Goal: Communication & Community: Answer question/provide support

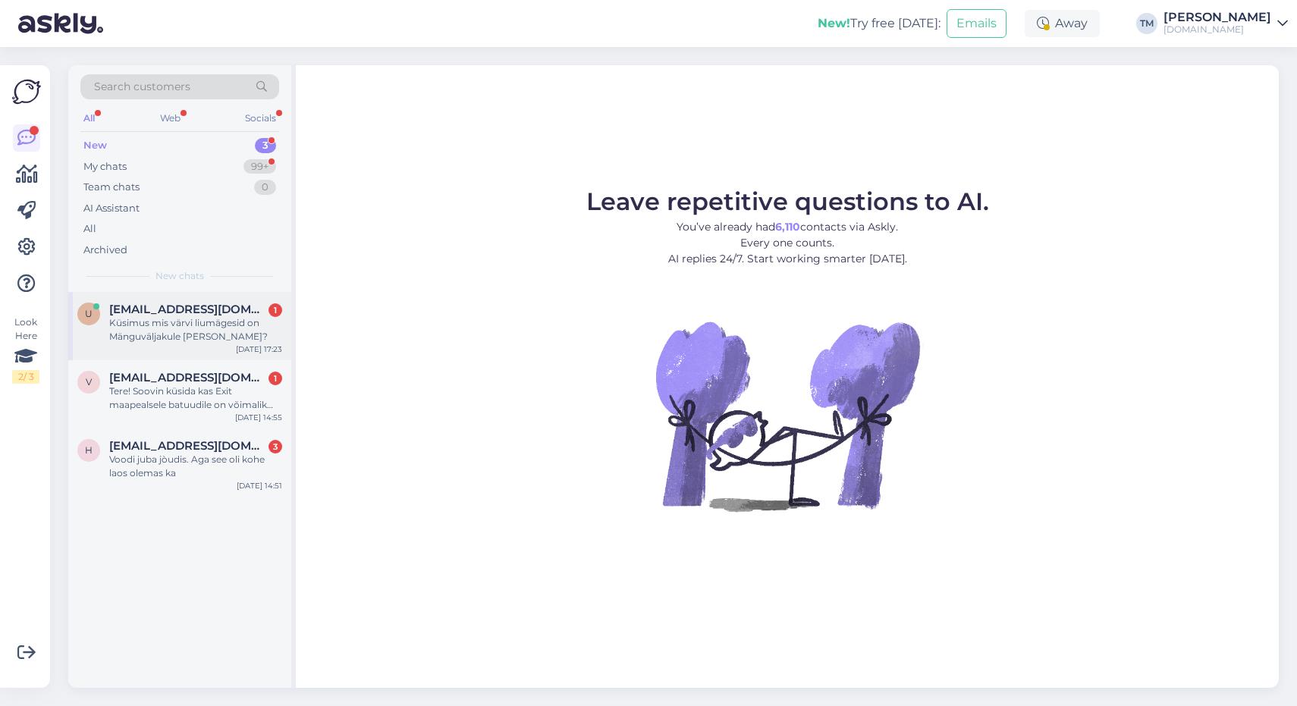
click at [222, 327] on div "Küsimus mis värvi liumägesid on Mänguväljakule [PERSON_NAME]?" at bounding box center [195, 329] width 173 height 27
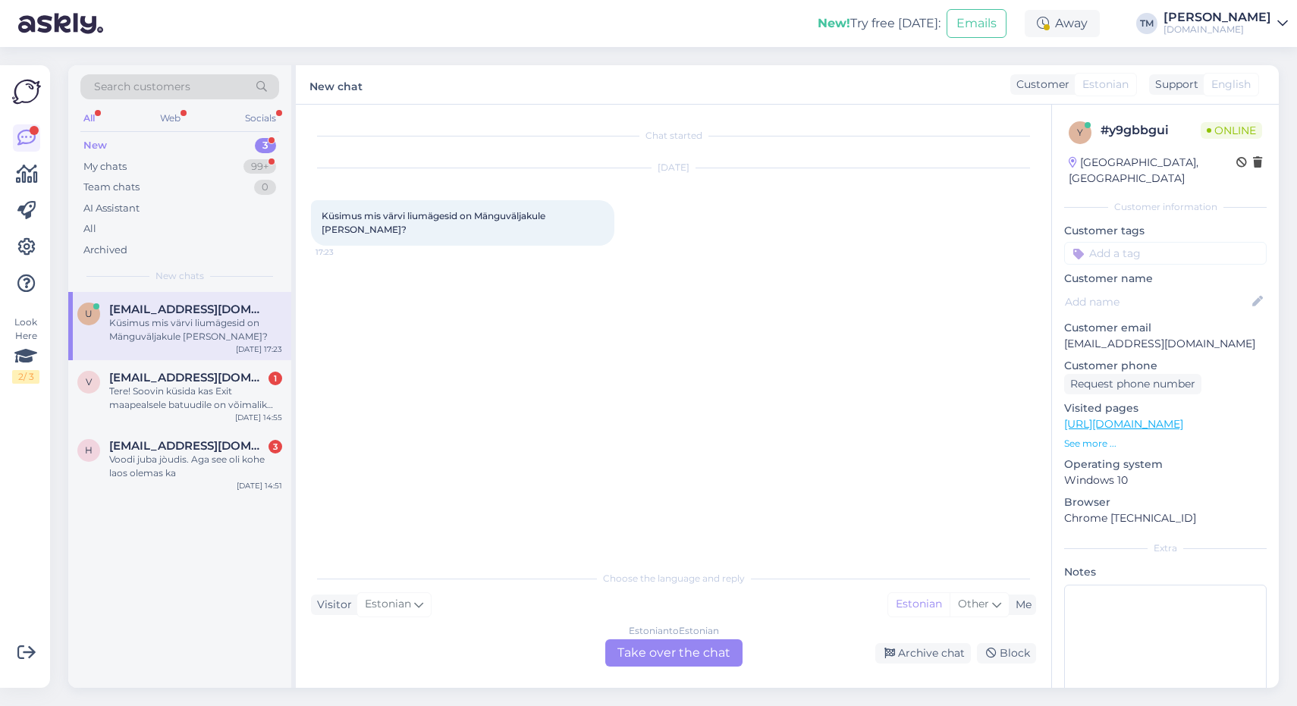
click at [686, 655] on div "Estonian to Estonian Take over the chat" at bounding box center [673, 653] width 137 height 27
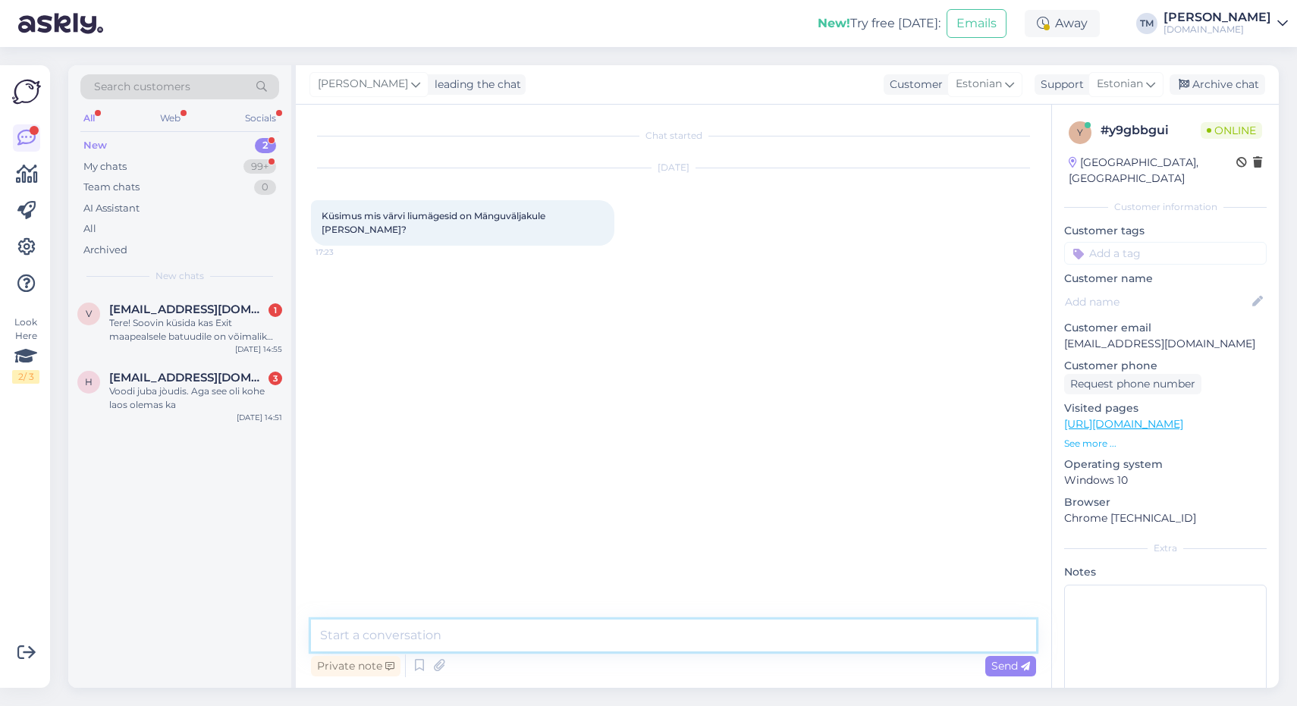
click at [658, 638] on textarea at bounding box center [673, 636] width 725 height 32
type textarea "Tere! Kohe lisan lingi."
paste textarea "[URL][DOMAIN_NAME]"
type textarea "[URL][DOMAIN_NAME]"
click at [168, 326] on div "Tere! Soovin küsida kas Exit maapealsele batuudile on võimalik juurde osta jala…" at bounding box center [195, 329] width 173 height 27
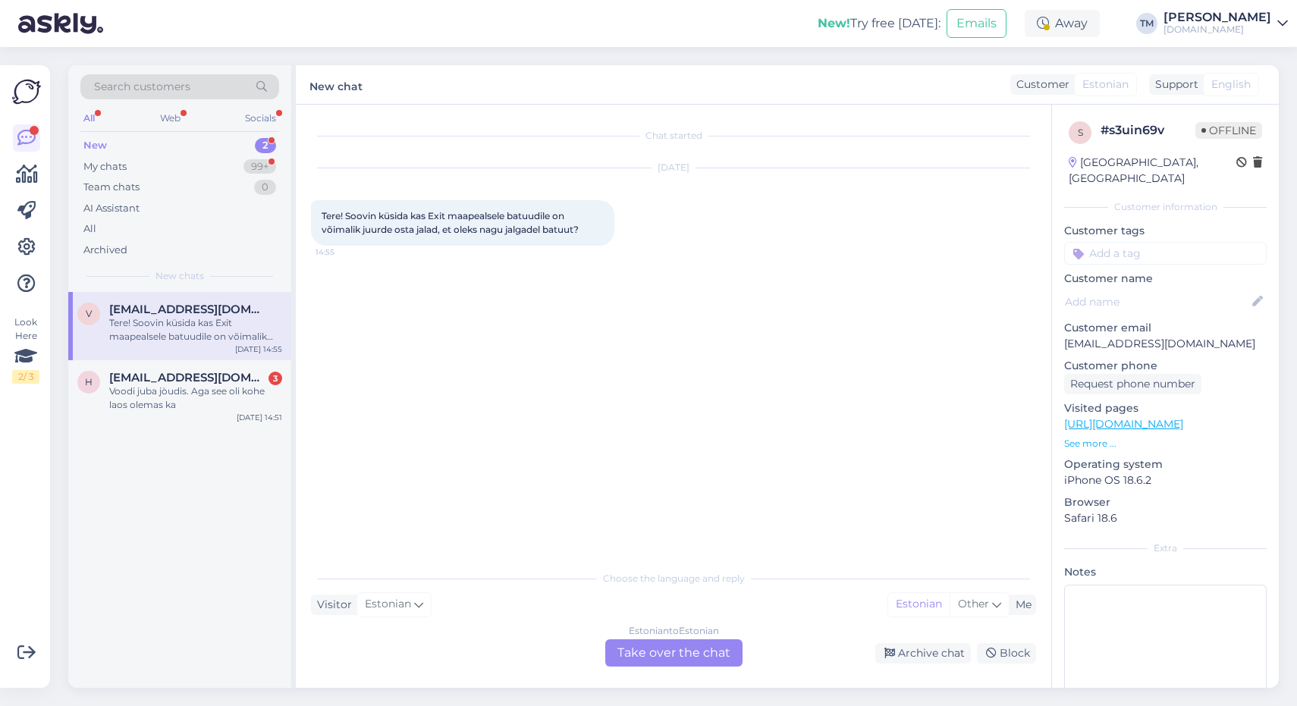
click at [656, 659] on div "Estonian to Estonian Take over the chat" at bounding box center [673, 653] width 137 height 27
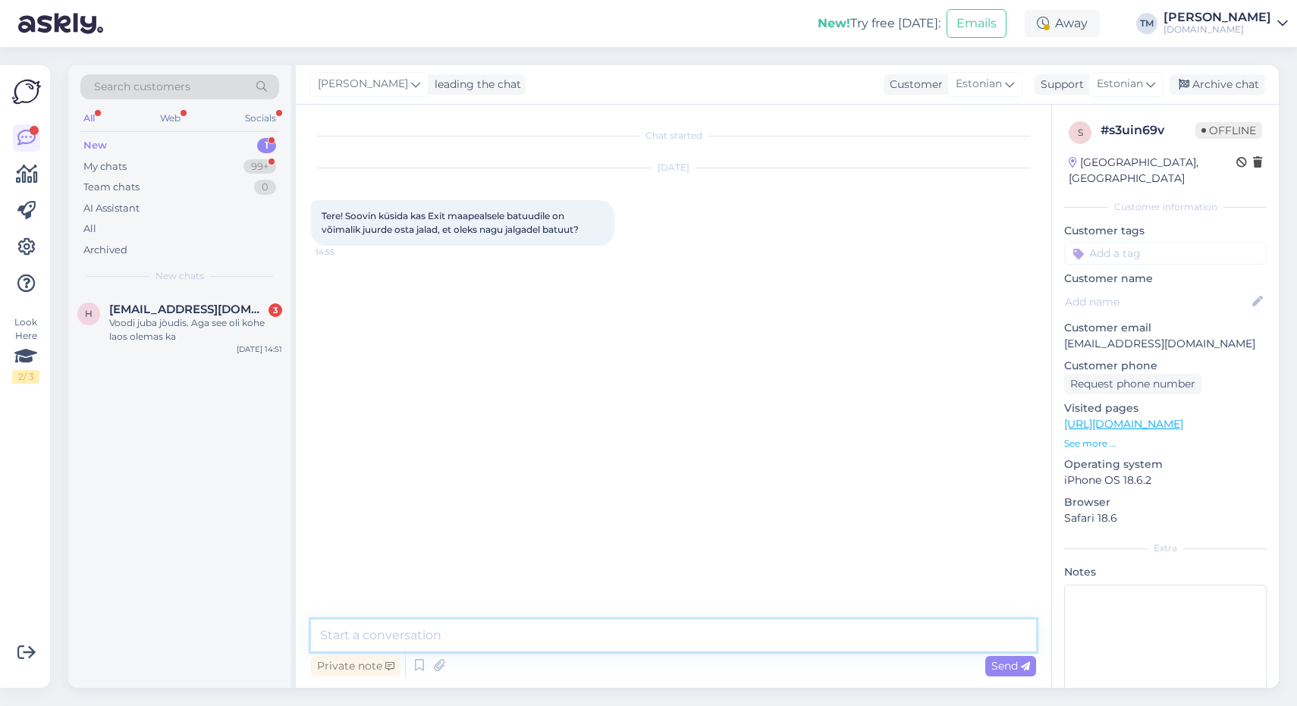
click at [631, 639] on textarea at bounding box center [673, 636] width 725 height 32
type textarea "Tere! See ei ole võimalik, raam on teistsugune."
click at [187, 344] on div "h hindokmarleen@gmail.com 3 Voodi juba jòudis. Aga see oli kohe laos olemas ka …" at bounding box center [179, 326] width 223 height 68
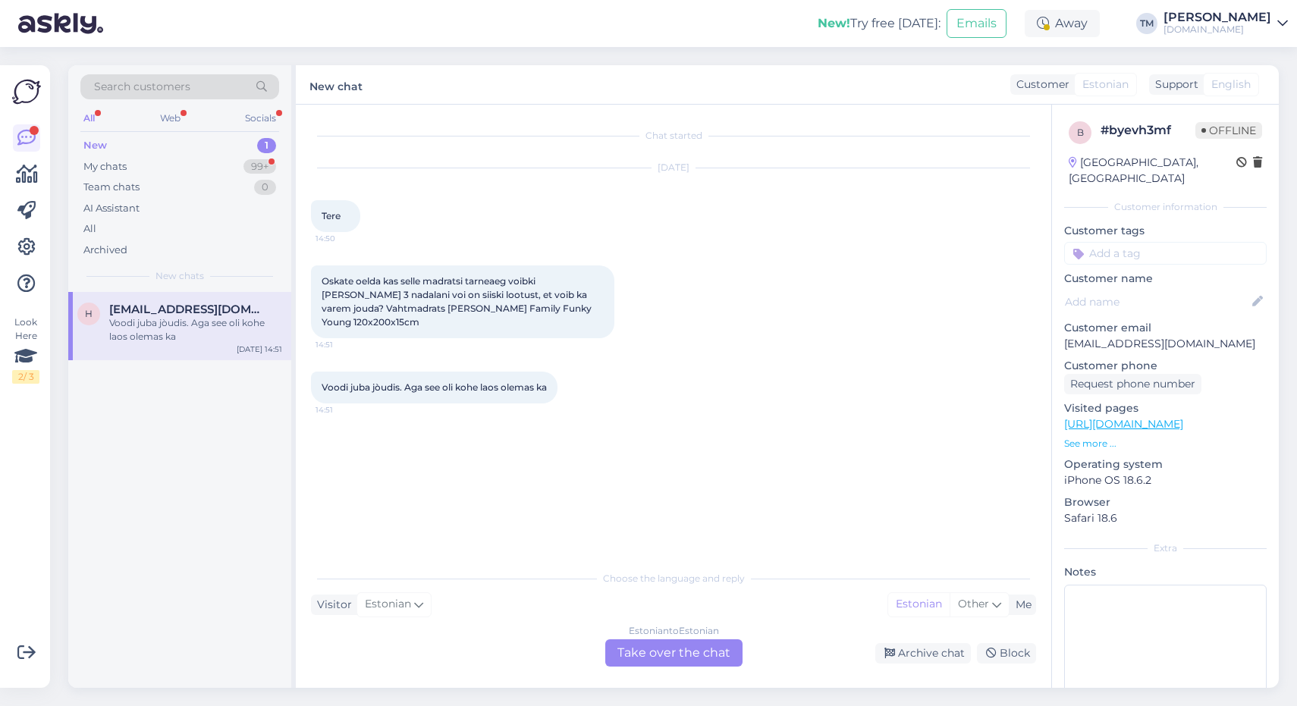
click at [670, 653] on div "Estonian to Estonian Take over the chat" at bounding box center [673, 653] width 137 height 27
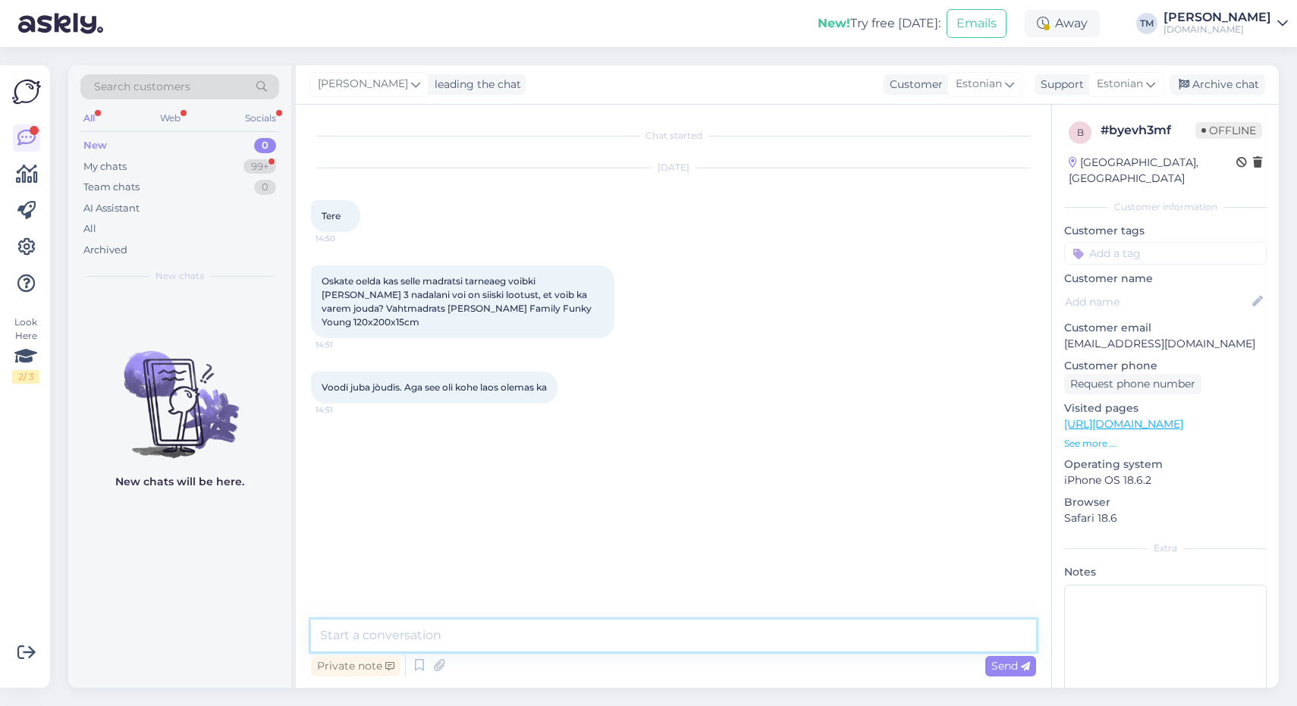
click at [633, 649] on textarea at bounding box center [673, 636] width 725 height 32
type textarea "Tere! Need madratsid saabuvad meile 19.09 lattu, seejärel saame teele saata."
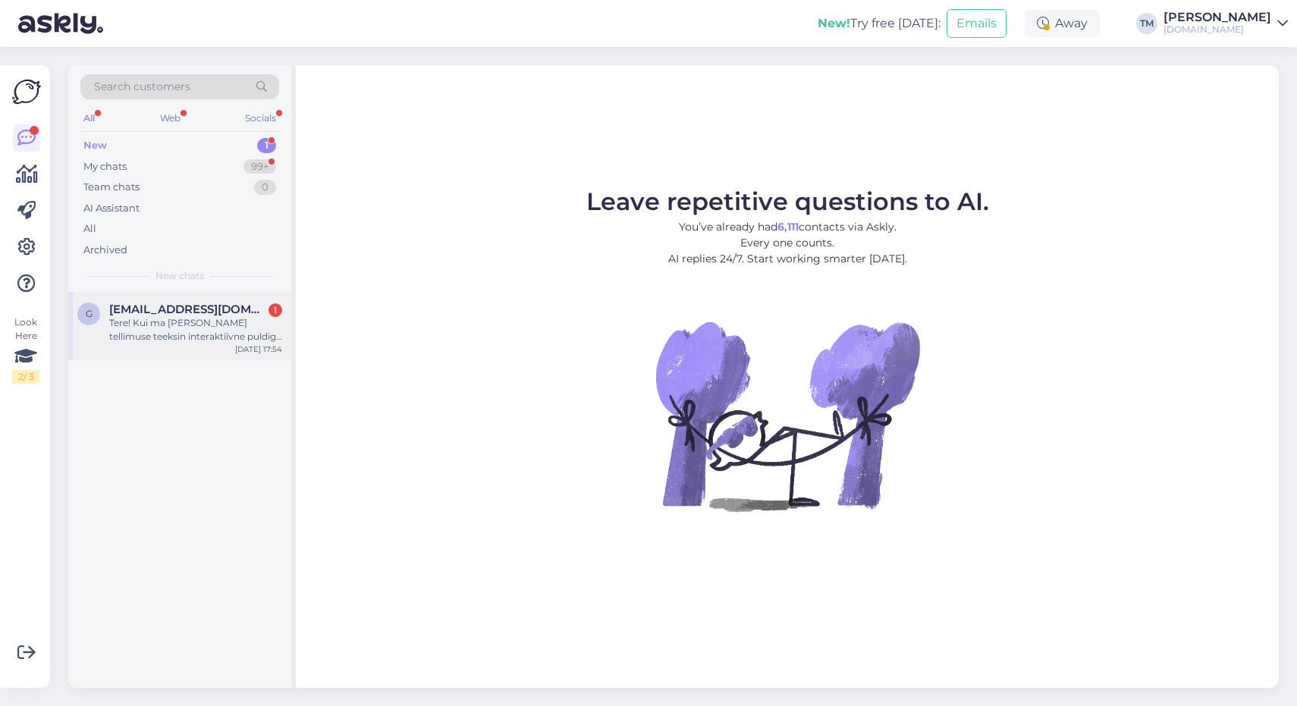
click at [234, 339] on div "Tere! Kui ma [PERSON_NAME] tellimuse teeksin interaktiivne puldiga kassile 2tk …" at bounding box center [195, 329] width 173 height 27
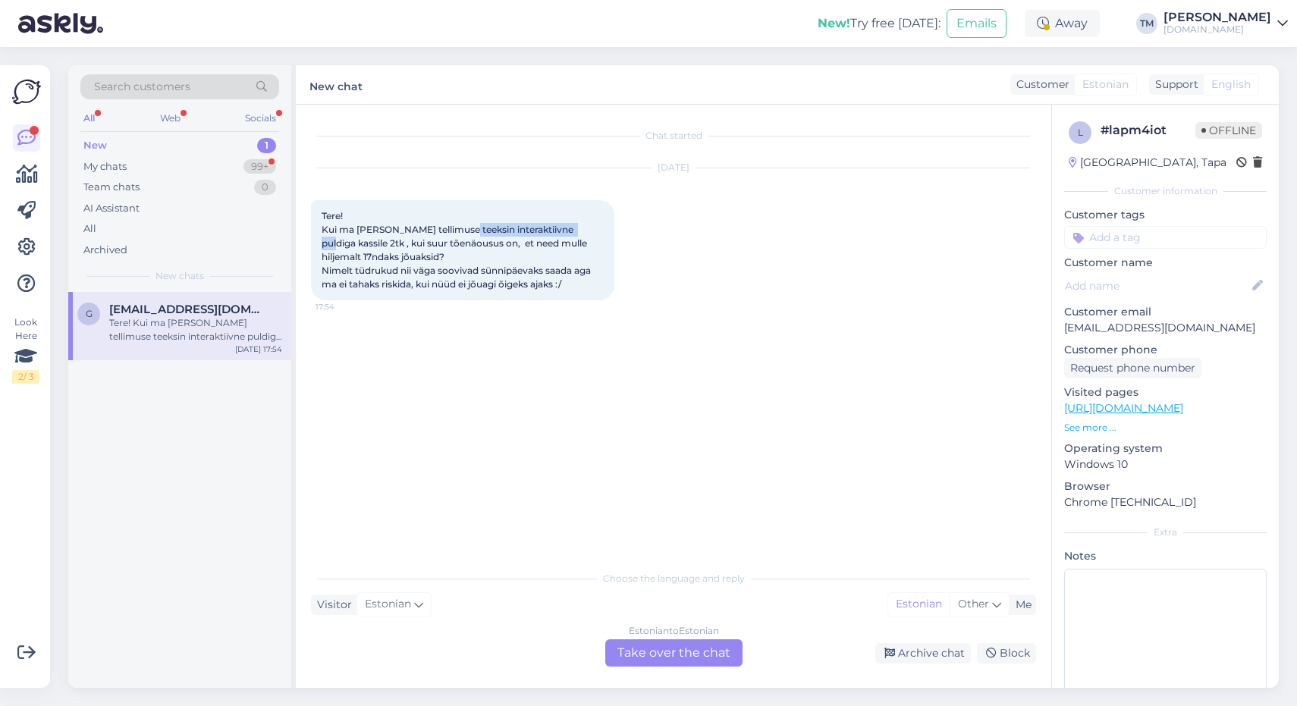
drag, startPoint x: 579, startPoint y: 229, endPoint x: 461, endPoint y: 226, distance: 118.4
click at [461, 226] on span "Tere! Kui ma [PERSON_NAME] tellimuse teeksin interaktiivne puldiga kassile 2tk …" at bounding box center [458, 250] width 272 height 80
copy span "interaktiivne puldiga kass"
click at [677, 658] on div "Estonian to Estonian Take over the chat" at bounding box center [673, 653] width 137 height 27
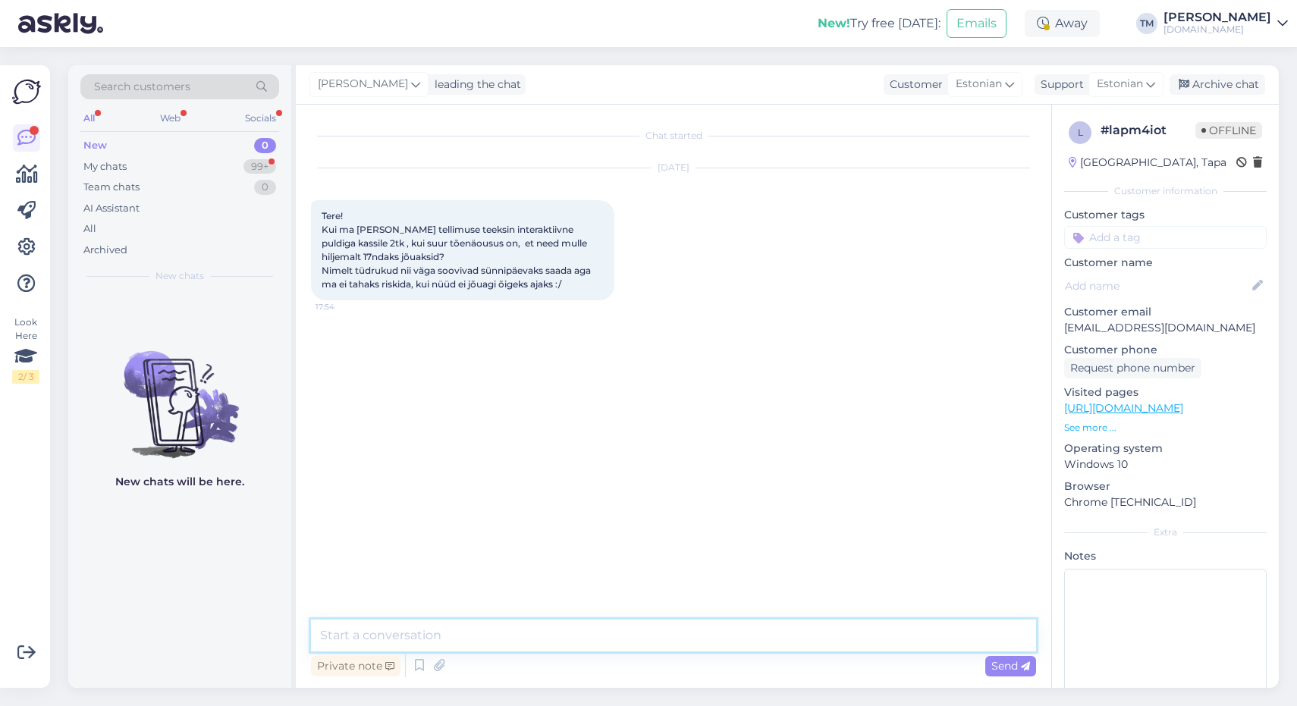
click at [668, 640] on textarea at bounding box center [673, 636] width 725 height 32
type textarea "Tere! See toode peaks meie lattu saabuma nädala pärast."
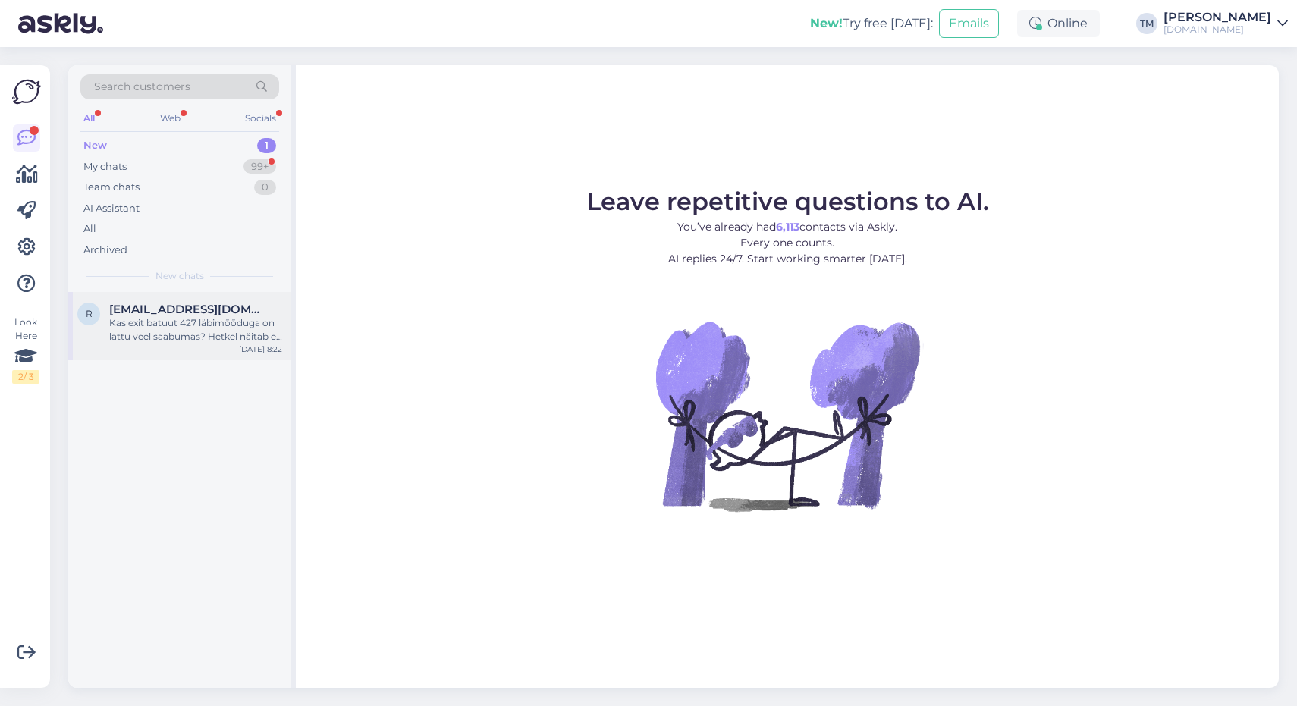
click at [187, 328] on div "Kas exit batuut 427 läbimõõduga on lattu veel saabumas? Hetkel näitab et laost …" at bounding box center [195, 329] width 173 height 27
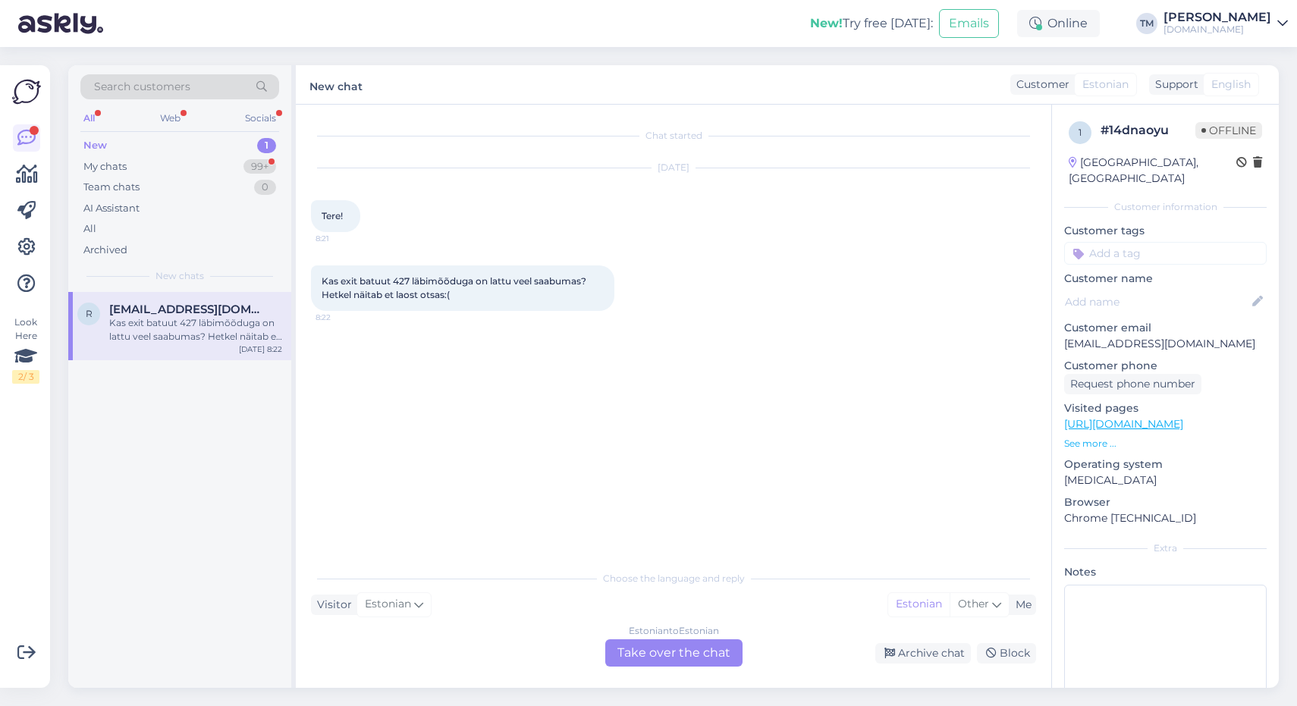
click at [659, 664] on div "Estonian to Estonian Take over the chat" at bounding box center [673, 653] width 137 height 27
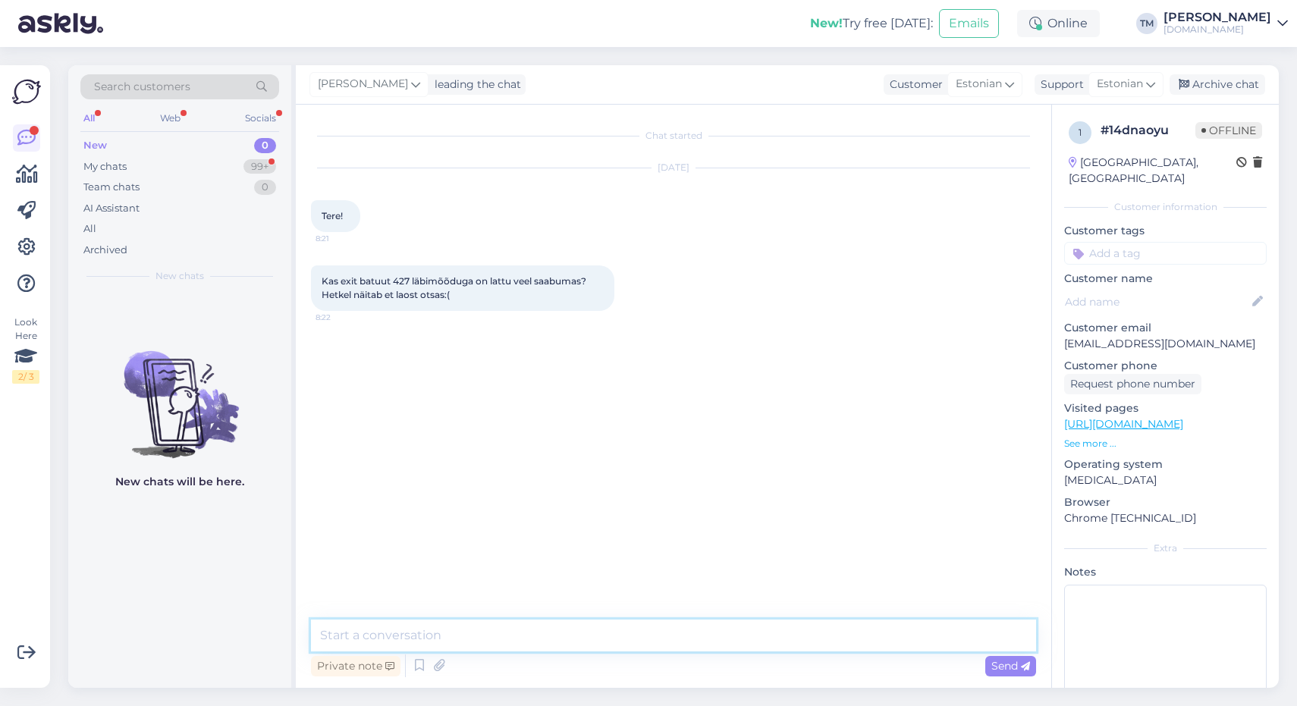
click at [622, 647] on textarea at bounding box center [673, 636] width 725 height 32
type textarea "Tere! Mis värvi te soovite?"
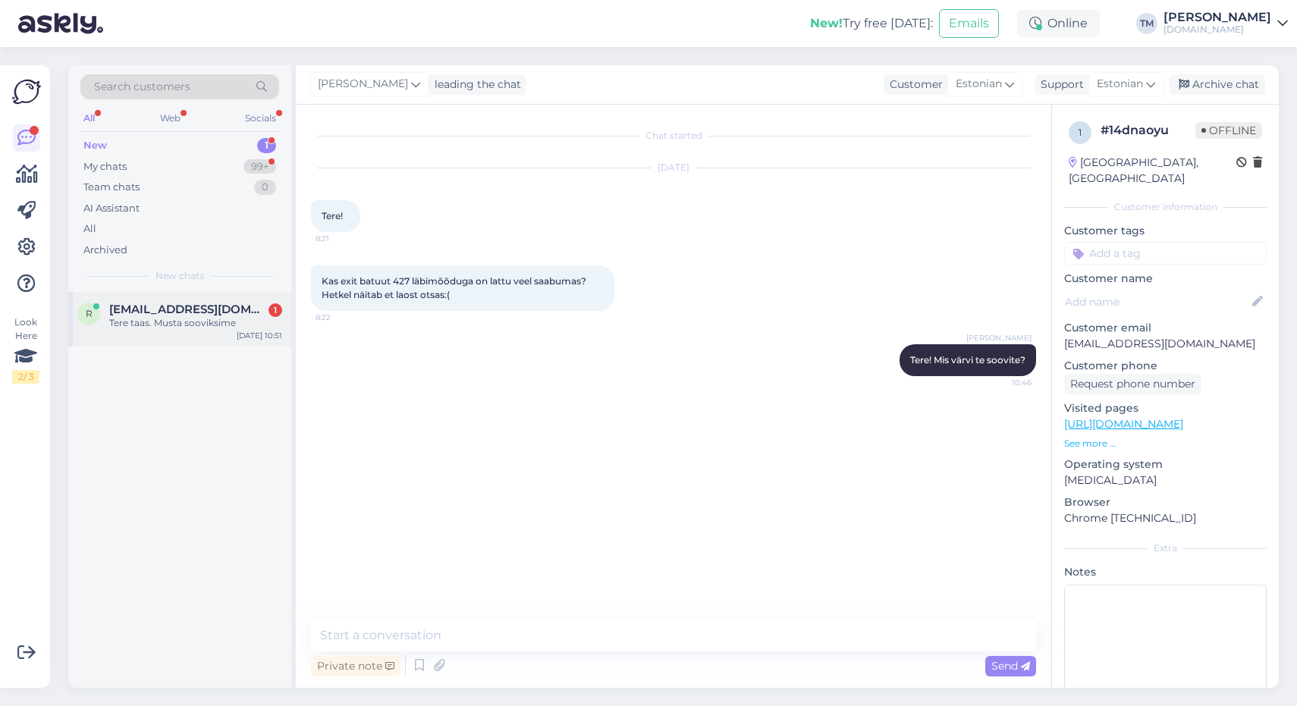
click at [218, 317] on div "Tere taas. Musta sooviksime" at bounding box center [195, 323] width 173 height 14
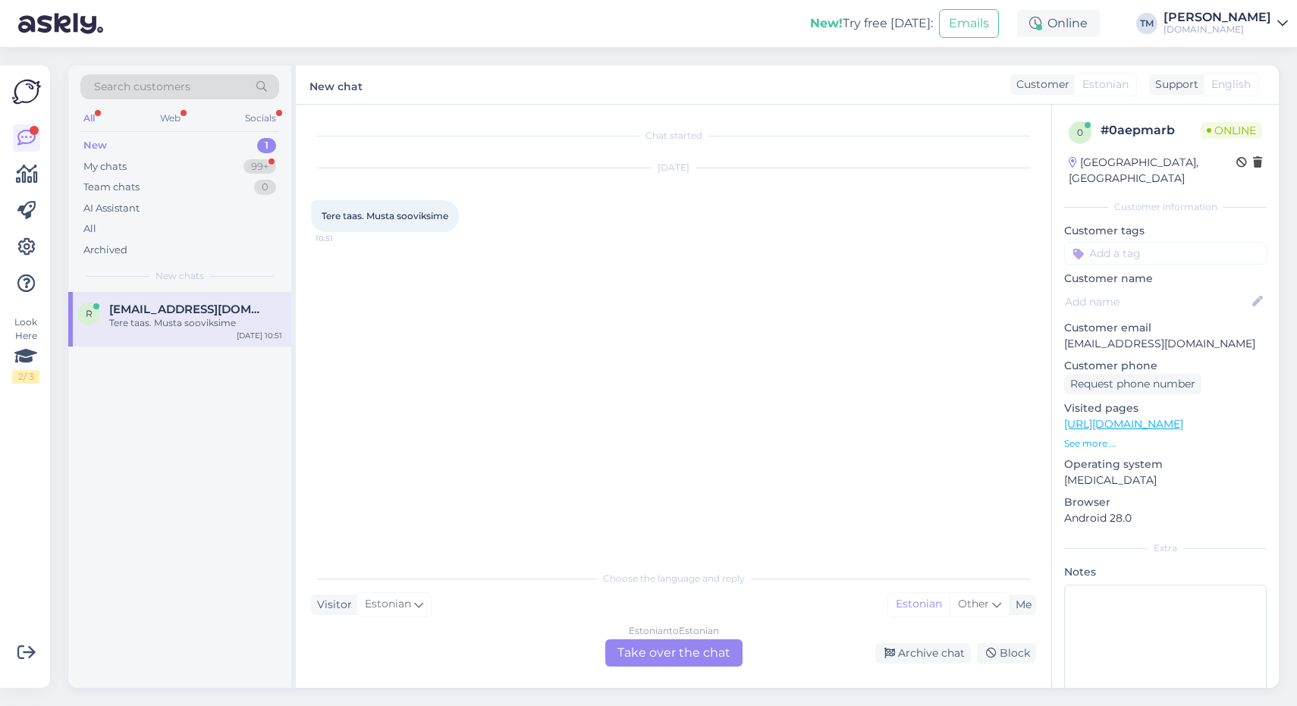
click at [659, 640] on div "Estonian to Estonian Take over the chat" at bounding box center [673, 653] width 137 height 27
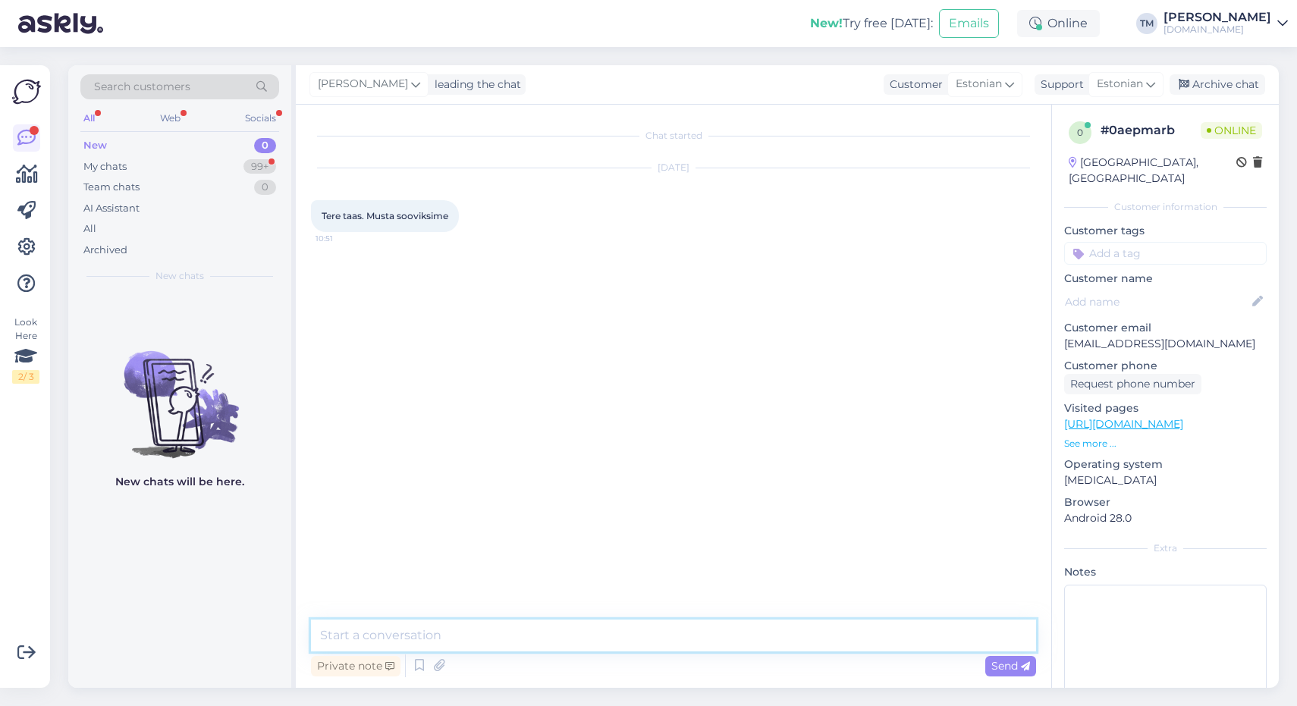
click at [598, 629] on textarea at bounding box center [673, 636] width 725 height 32
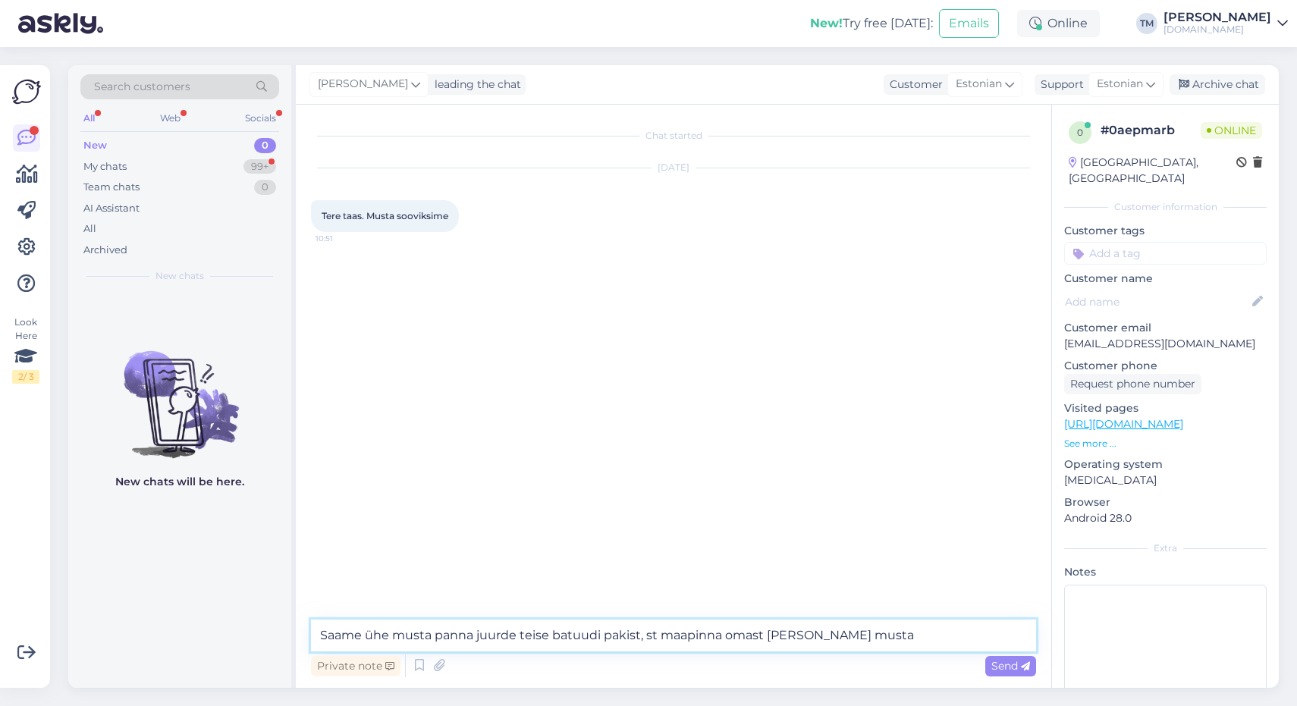
type textarea "Saame ühe musta panna juurde teise batuudi pakist, st maapinna omast võtta musta"
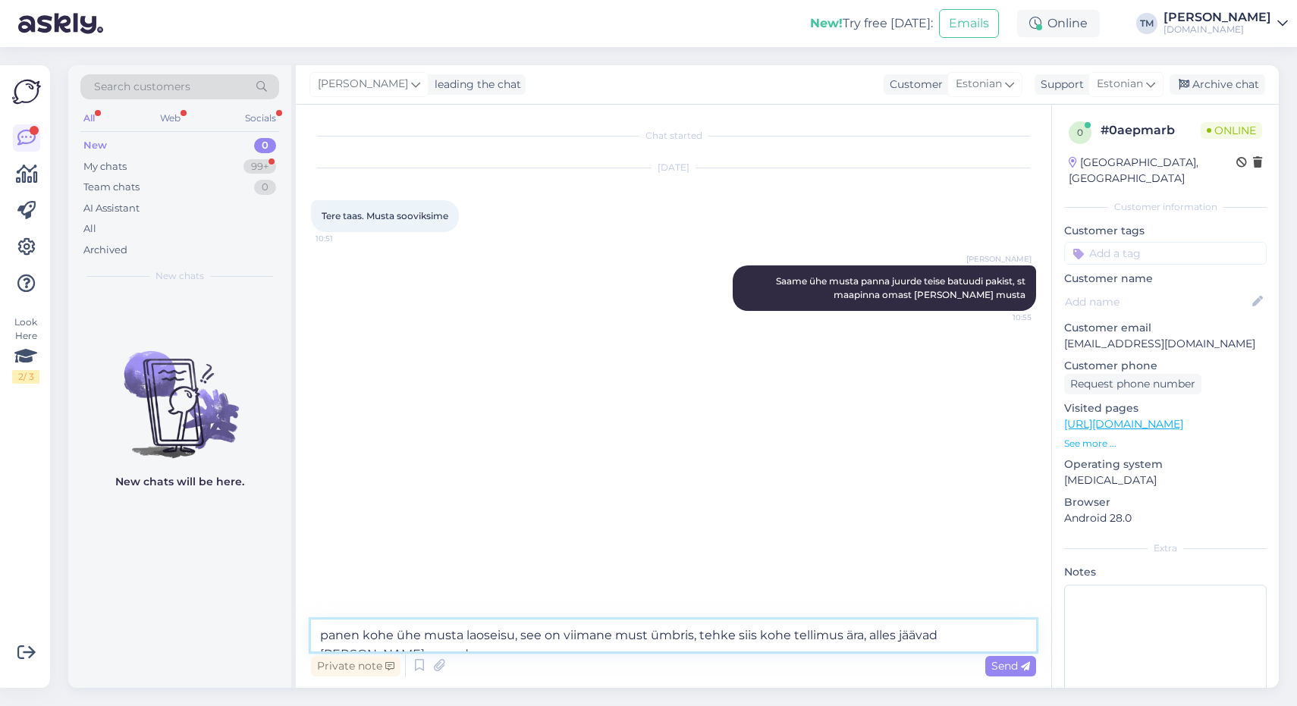
type textarea "panen kohe ühe musta laoseisu, see on viimane must ümbris, tehke siis kohe tell…"
click at [1014, 675] on div "Send" at bounding box center [1011, 666] width 51 height 20
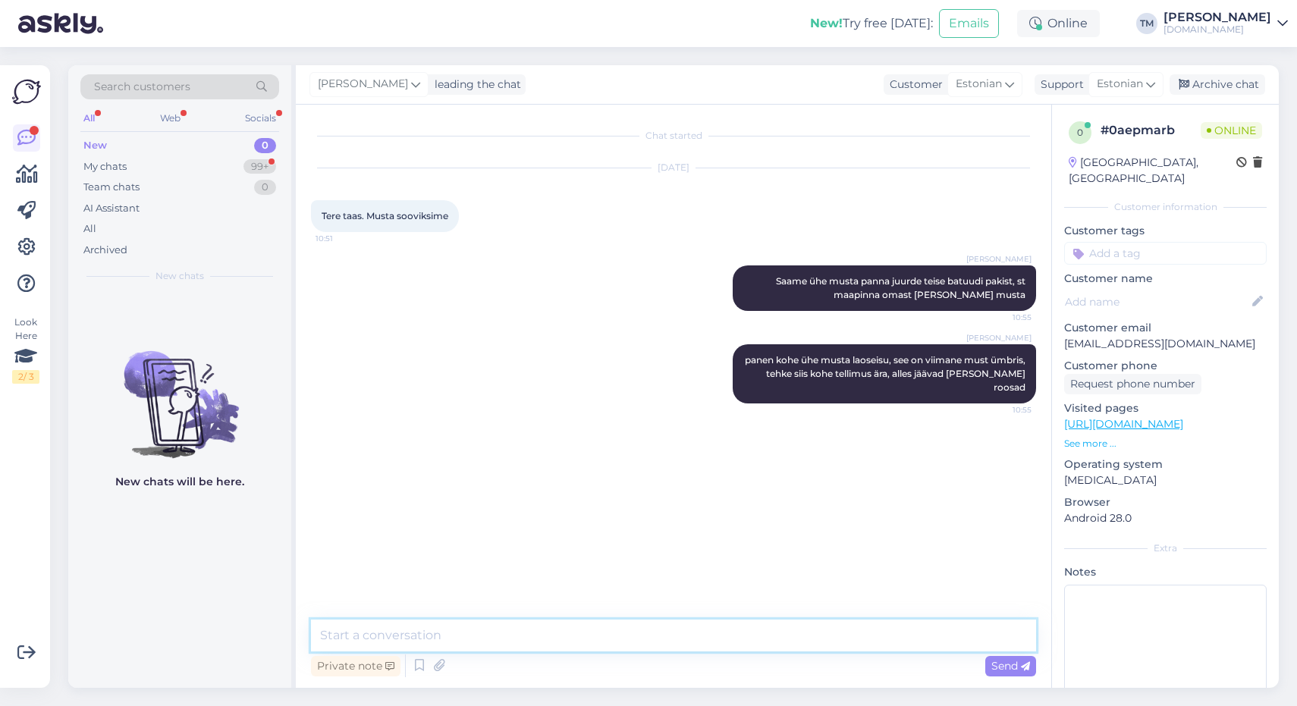
click at [914, 645] on textarea at bounding box center [673, 636] width 725 height 32
type textarea "tehke lehele refresh"
click at [1086, 23] on div "Online" at bounding box center [1058, 23] width 83 height 27
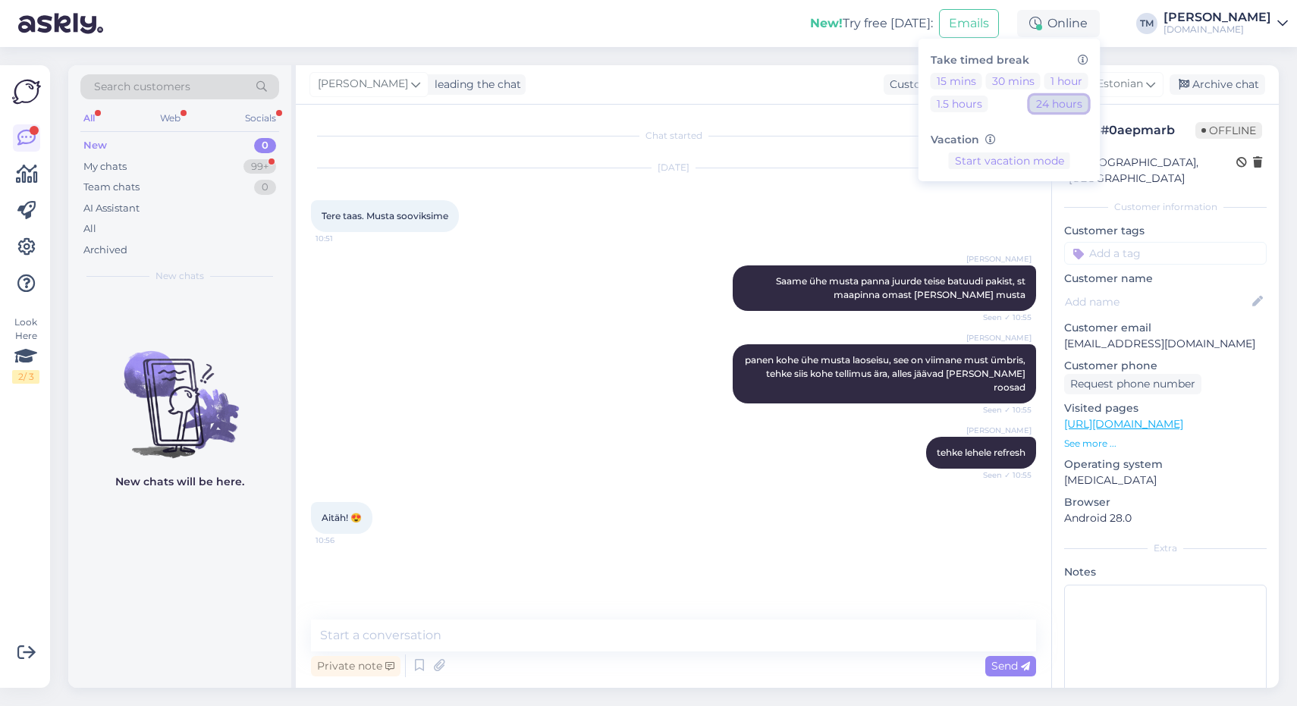
click at [1072, 105] on button "24 hours" at bounding box center [1059, 104] width 58 height 17
